Goal: Transaction & Acquisition: Purchase product/service

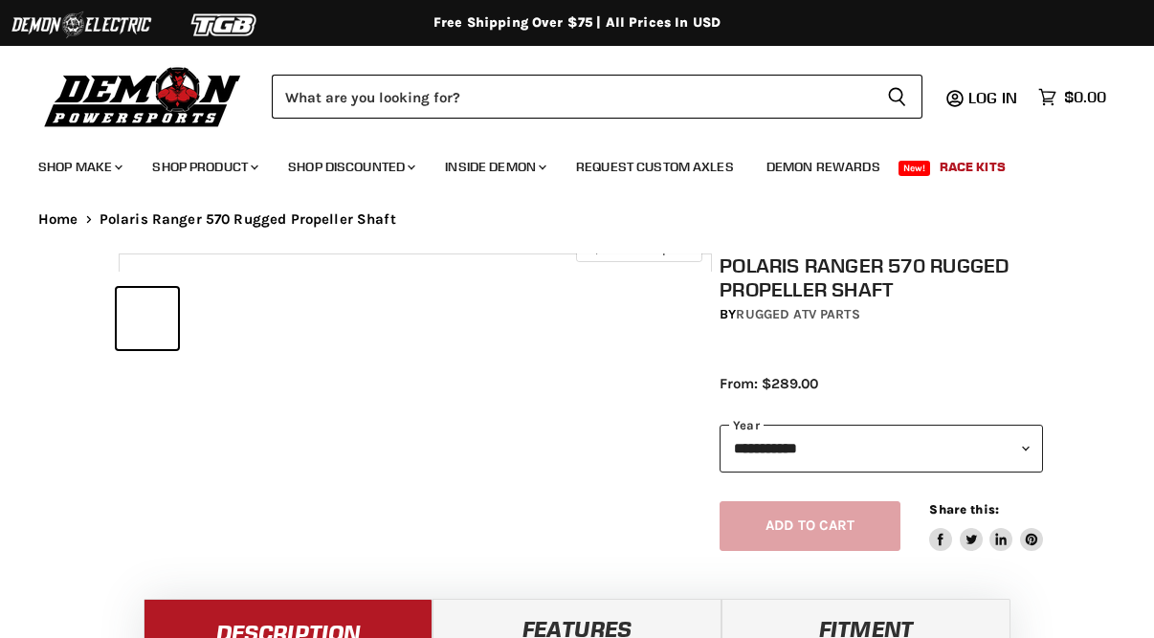
select select "******"
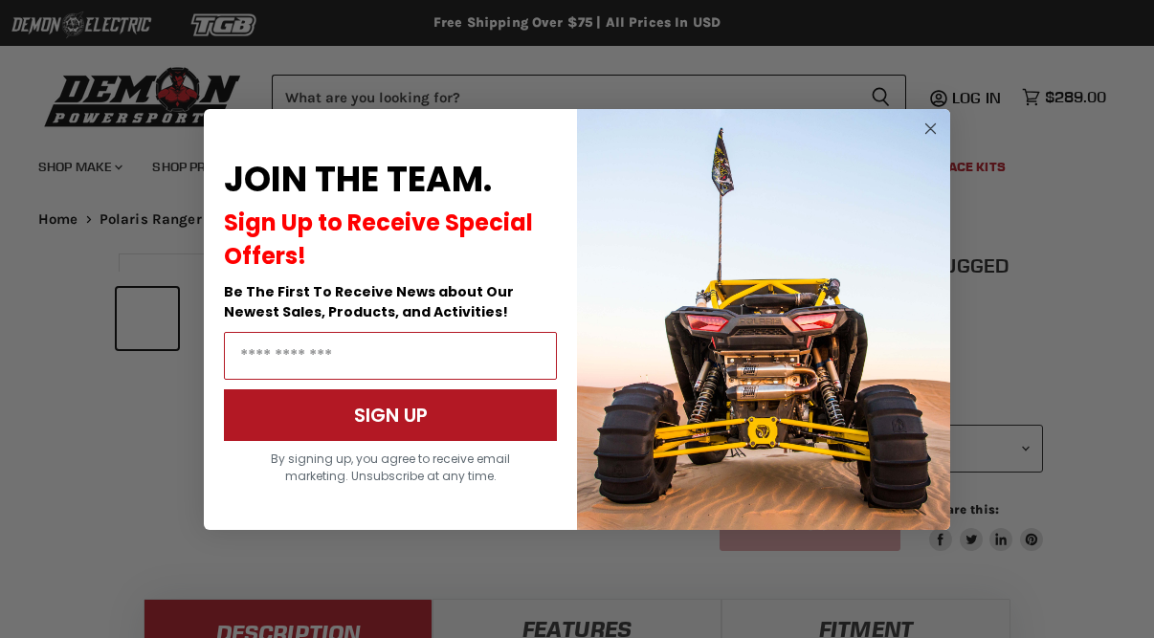
select select "******"
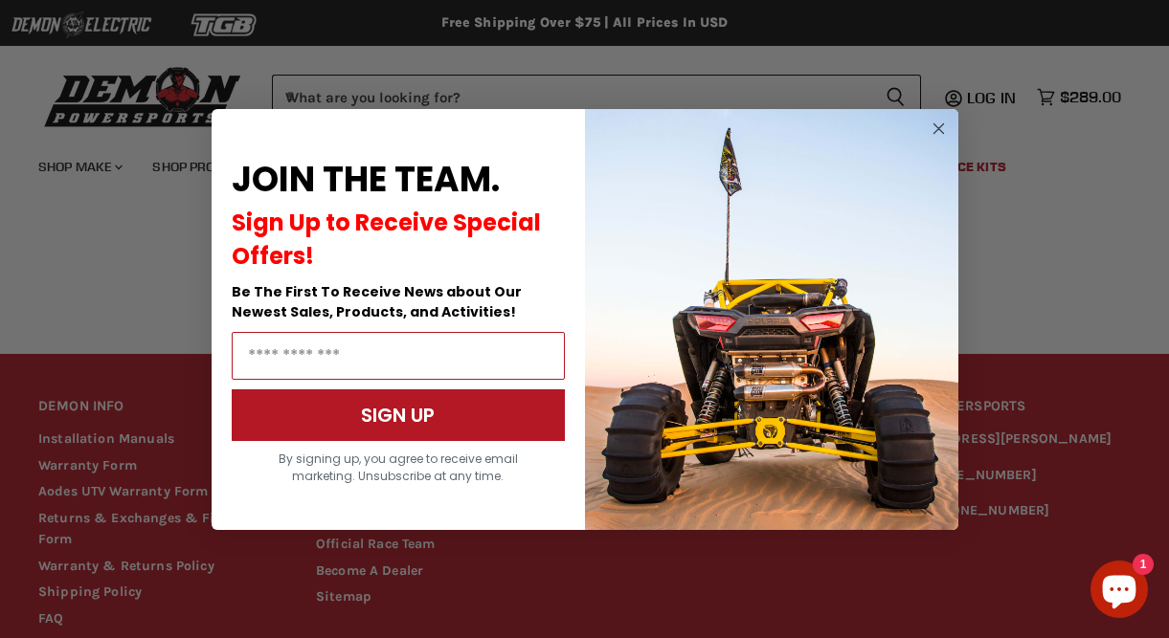
scroll to position [2077, 0]
